Goal: Contribute content

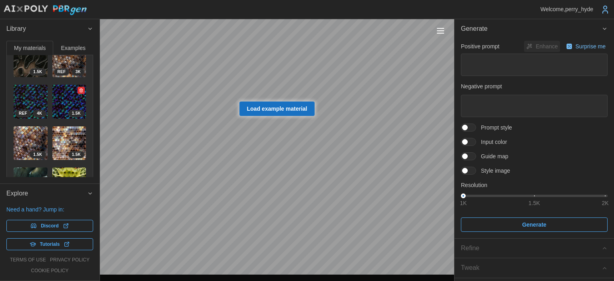
scroll to position [240, 0]
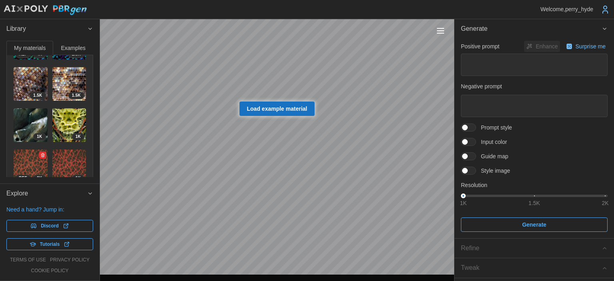
click at [28, 150] on img at bounding box center [31, 167] width 34 height 34
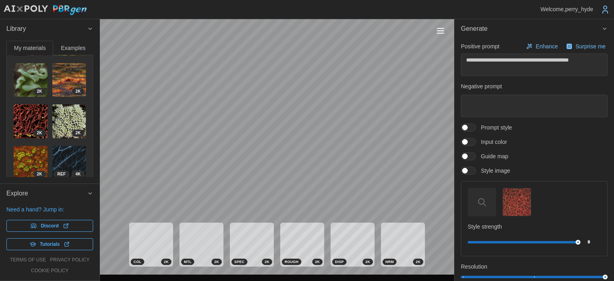
scroll to position [614, 0]
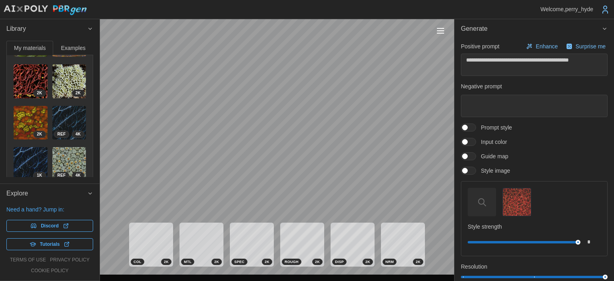
click at [40, 191] on span "button" at bounding box center [43, 194] width 6 height 6
click at [53, 147] on img at bounding box center [69, 164] width 34 height 34
type textarea "*"
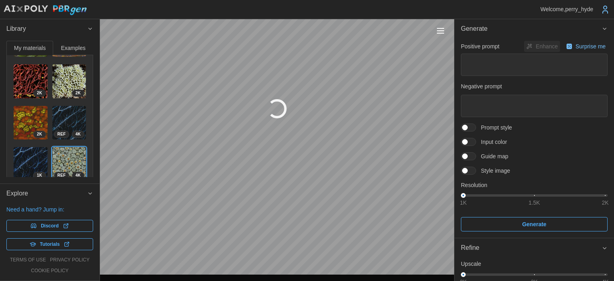
type input "****"
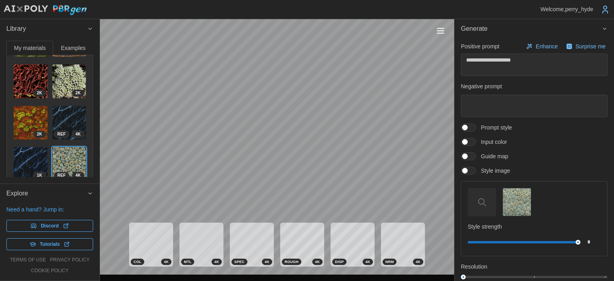
type textarea "*"
